Goal: Navigation & Orientation: Find specific page/section

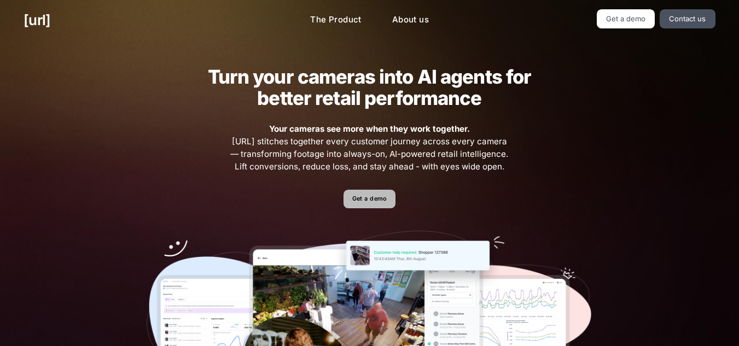
click at [391, 200] on link "Get a demo" at bounding box center [370, 199] width 52 height 19
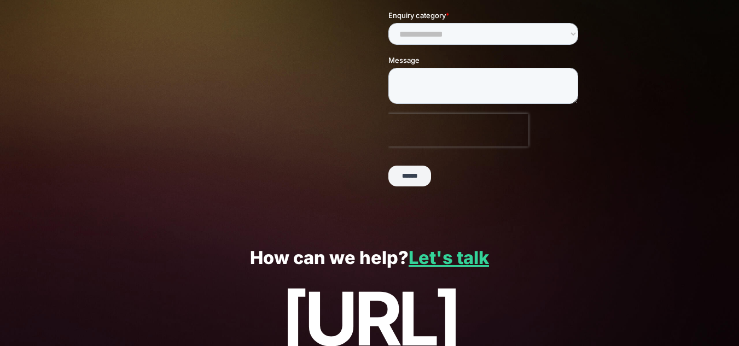
scroll to position [310, 0]
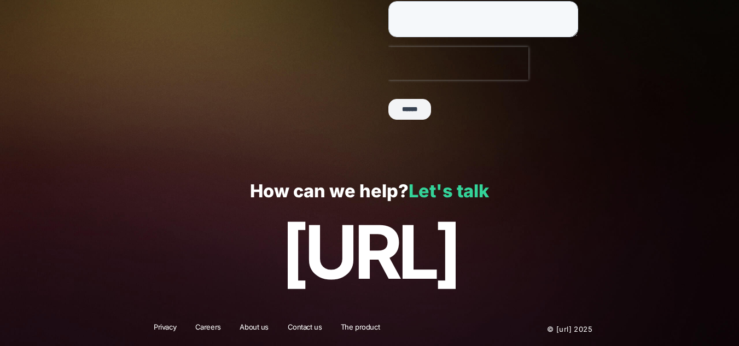
click at [466, 189] on link "Let's talk" at bounding box center [449, 191] width 80 height 21
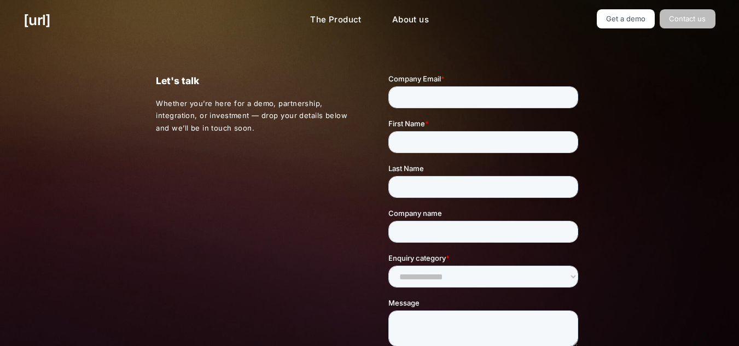
click at [678, 18] on link "Contact us" at bounding box center [688, 18] width 56 height 19
click at [651, 17] on link "Get a demo" at bounding box center [626, 18] width 59 height 19
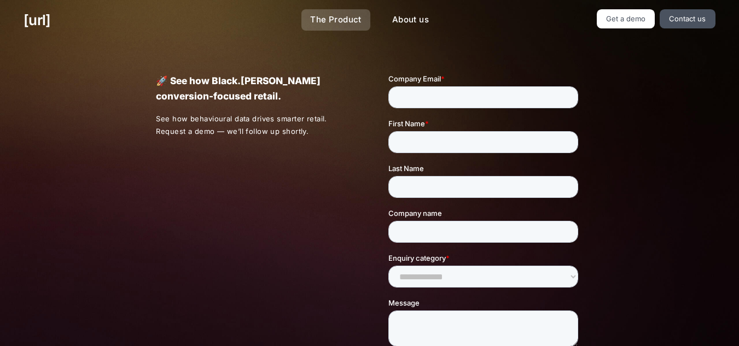
click at [337, 15] on link "The Product" at bounding box center [335, 19] width 69 height 21
